Goal: Find specific page/section: Find specific page/section

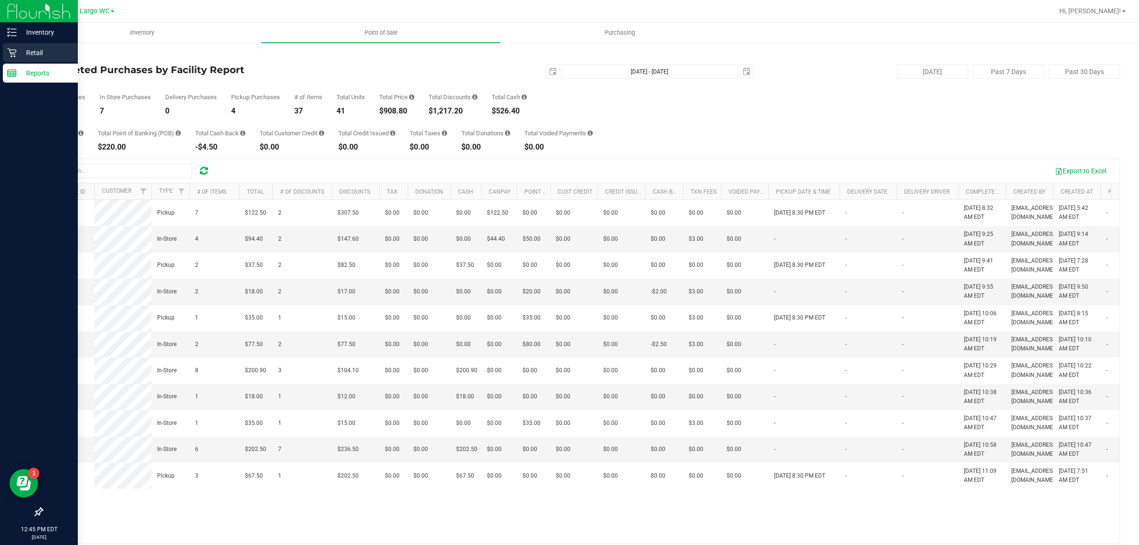
click at [17, 51] on p "Retail" at bounding box center [45, 52] width 57 height 11
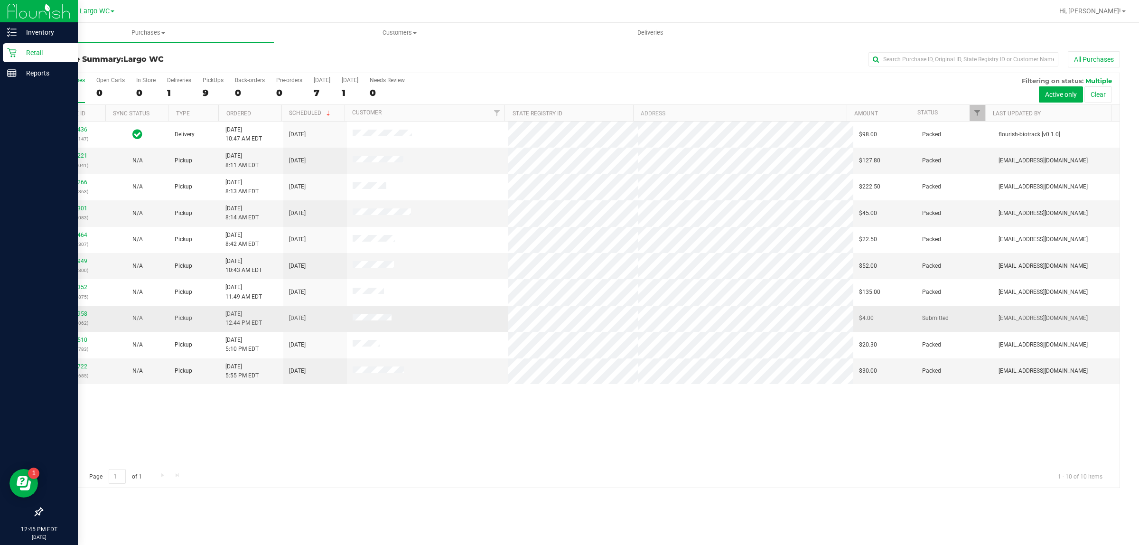
click at [76, 311] on div "11822958 (316383062)" at bounding box center [74, 318] width 52 height 18
click at [77, 316] on link "11822958" at bounding box center [74, 313] width 27 height 7
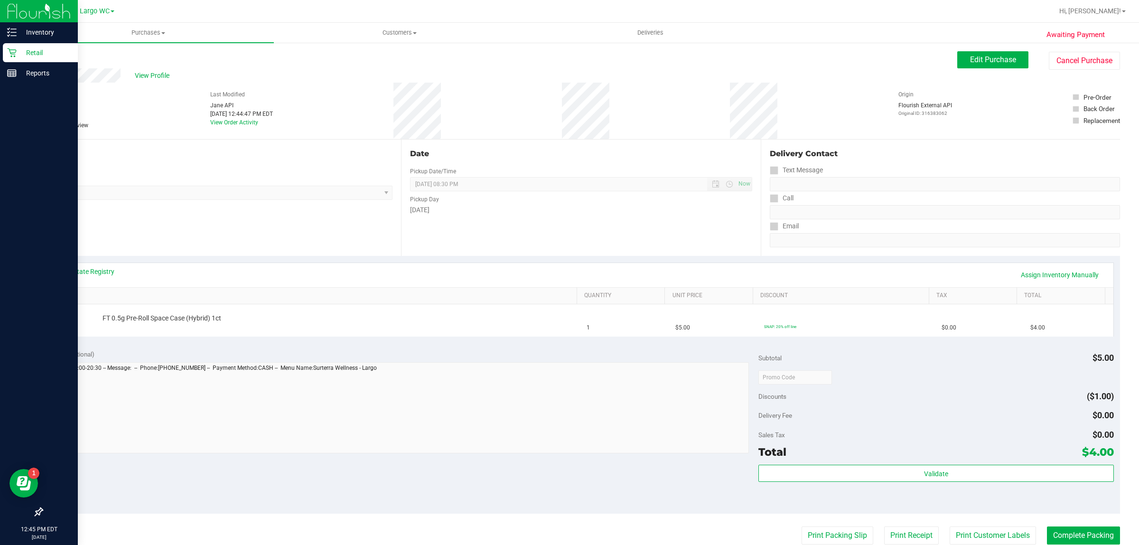
drag, startPoint x: 65, startPoint y: 93, endPoint x: 82, endPoint y: 91, distance: 17.2
click at [82, 91] on div "# 11822958 BioTrack ID: - Submitted Needs review" at bounding box center [65, 109] width 47 height 39
click at [109, 97] on div "# 11822958 BioTrack ID: - Submitted Needs review Last Modified Jane API Aug 21,…" at bounding box center [581, 111] width 1078 height 56
drag, startPoint x: 97, startPoint y: 101, endPoint x: 81, endPoint y: 98, distance: 16.8
click at [98, 101] on div "# 11822958 BioTrack ID: - Submitted Needs review Last Modified Jane API Aug 21,…" at bounding box center [581, 111] width 1078 height 56
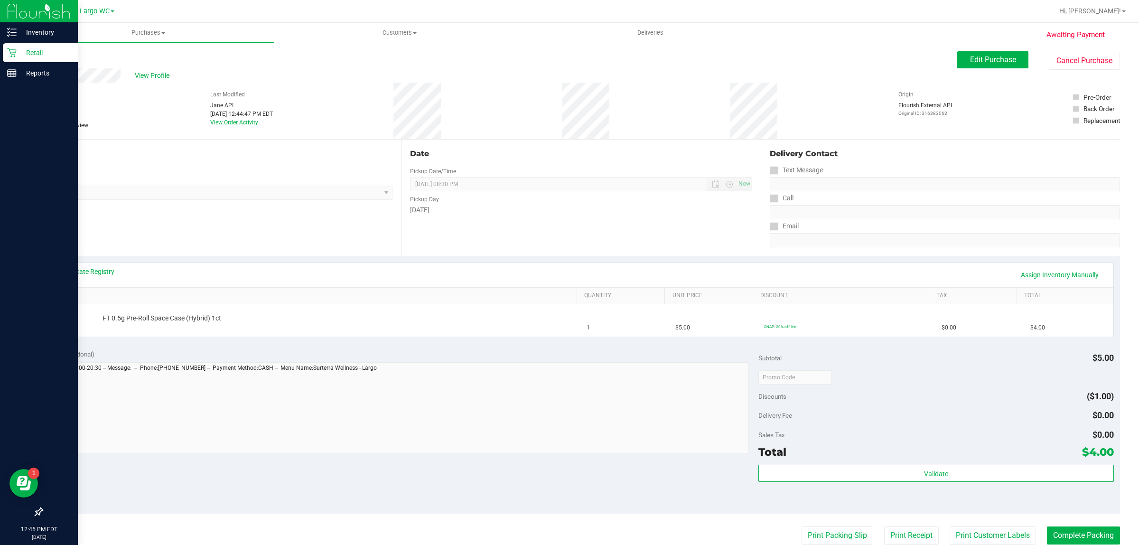
drag, startPoint x: 63, startPoint y: 93, endPoint x: 79, endPoint y: 93, distance: 16.6
click at [79, 93] on div "# 11822958 BioTrack ID: - Submitted Needs review" at bounding box center [65, 109] width 47 height 39
copy div "2958"
drag, startPoint x: 124, startPoint y: 221, endPoint x: 124, endPoint y: 215, distance: 6.2
click at [124, 219] on div "Location Pickup Store Largo WC Select Store Bonita Springs WC Boynton Beach WC …" at bounding box center [221, 197] width 359 height 116
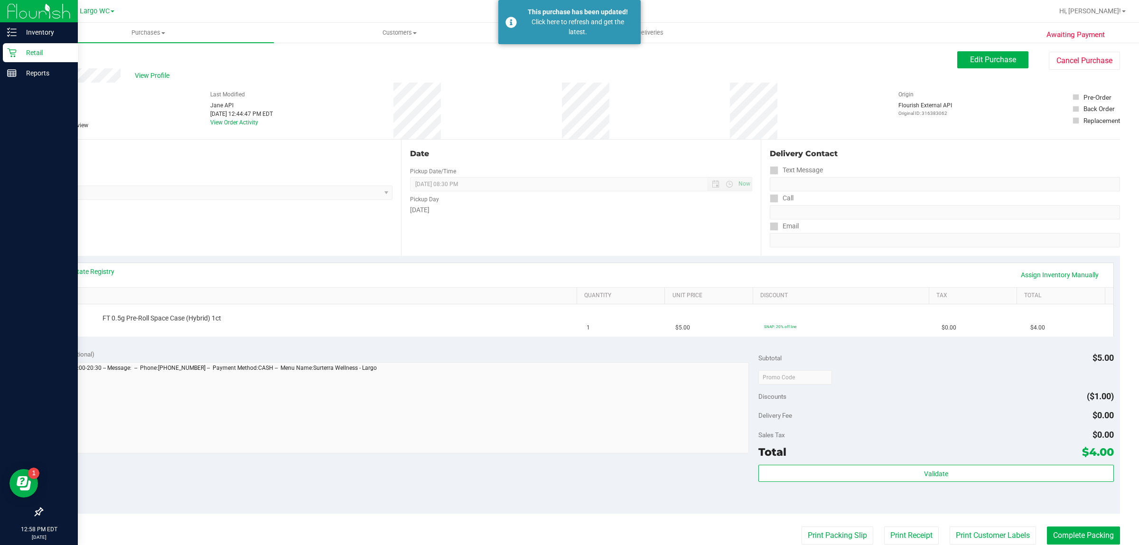
click at [21, 57] on p "Retail" at bounding box center [45, 52] width 57 height 11
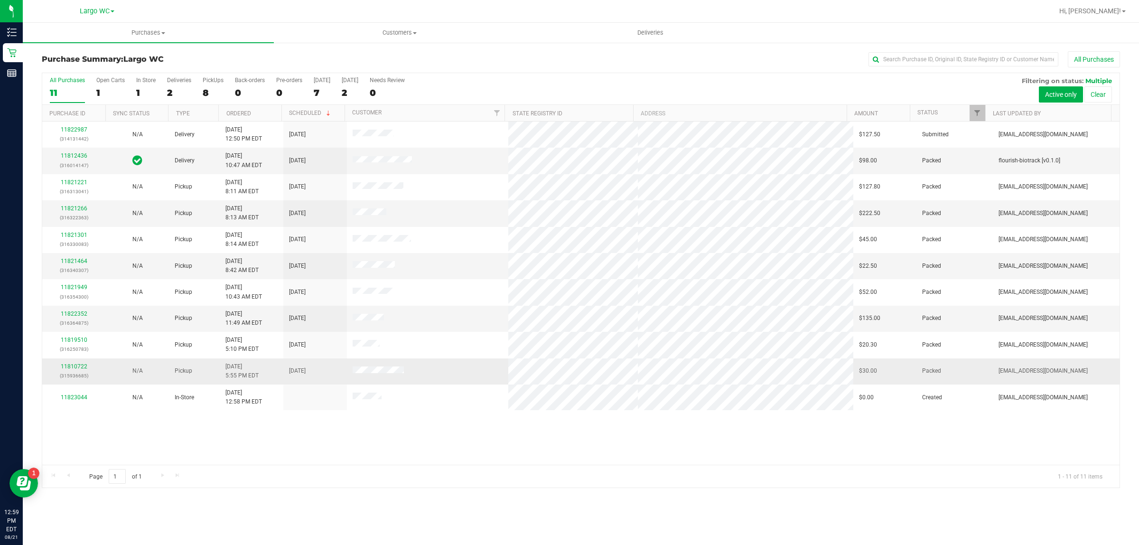
click at [452, 363] on td at bounding box center [428, 371] width 162 height 26
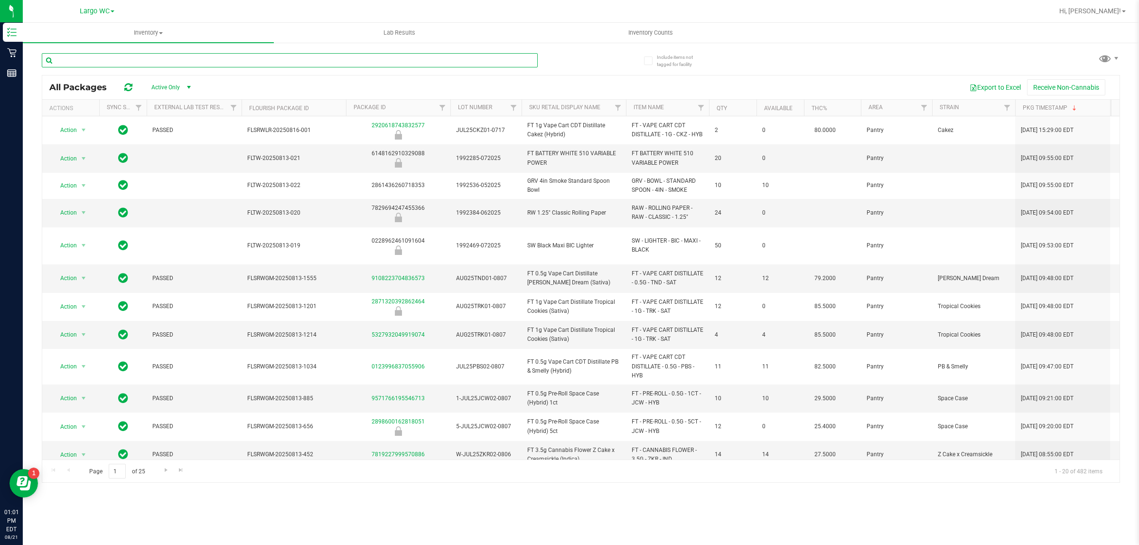
click at [219, 57] on input "text" at bounding box center [290, 60] width 496 height 14
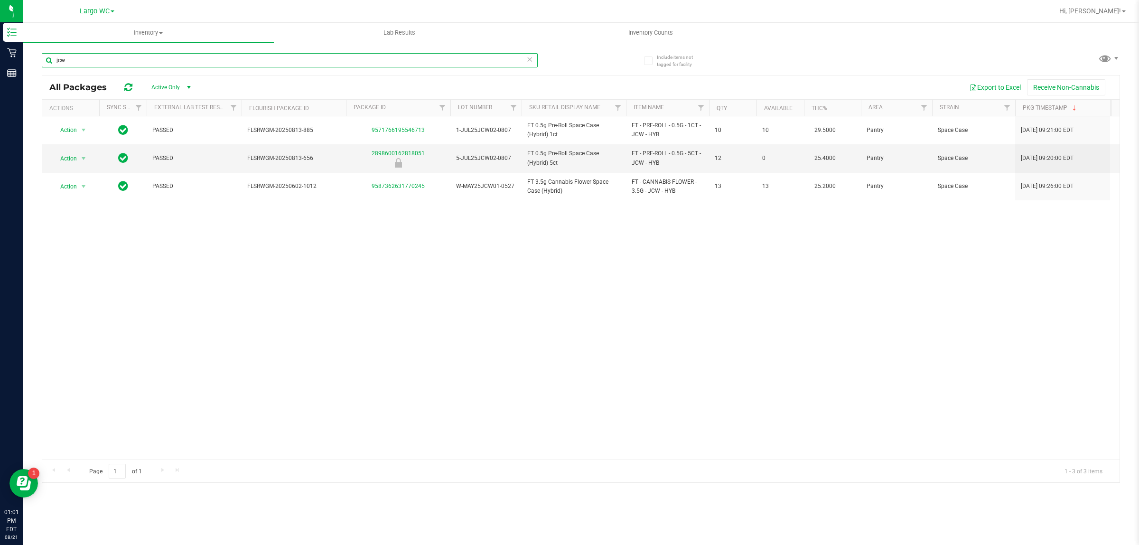
type input "jcw"
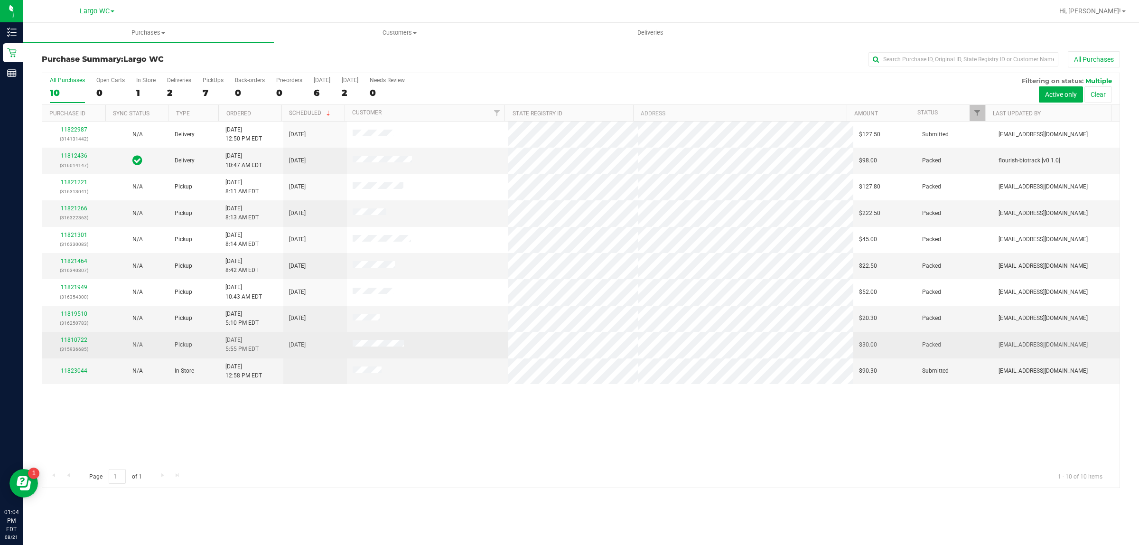
click at [319, 342] on td "[DATE]" at bounding box center [315, 345] width 64 height 26
click at [319, 342] on div at bounding box center [580, 280] width 1077 height 414
